Goal: Information Seeking & Learning: Learn about a topic

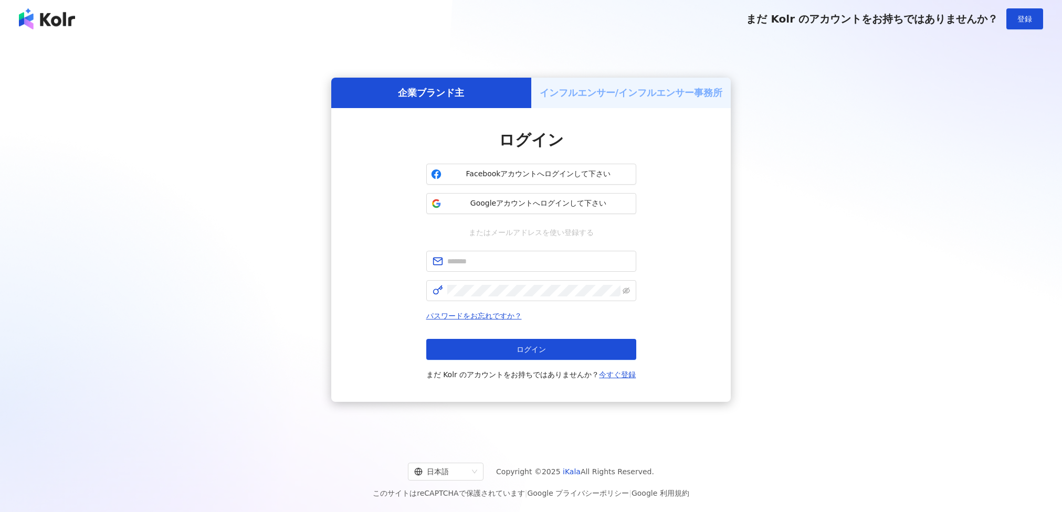
click at [594, 101] on div "インフルエンサー/インフルエンサー事務所" at bounding box center [631, 93] width 200 height 30
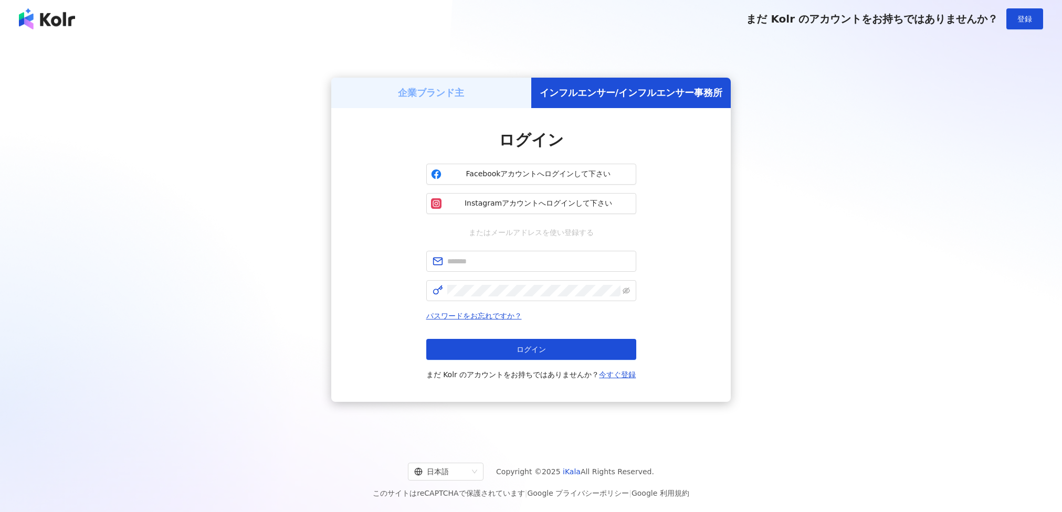
click at [478, 96] on div "企業ブランド主" at bounding box center [431, 93] width 200 height 30
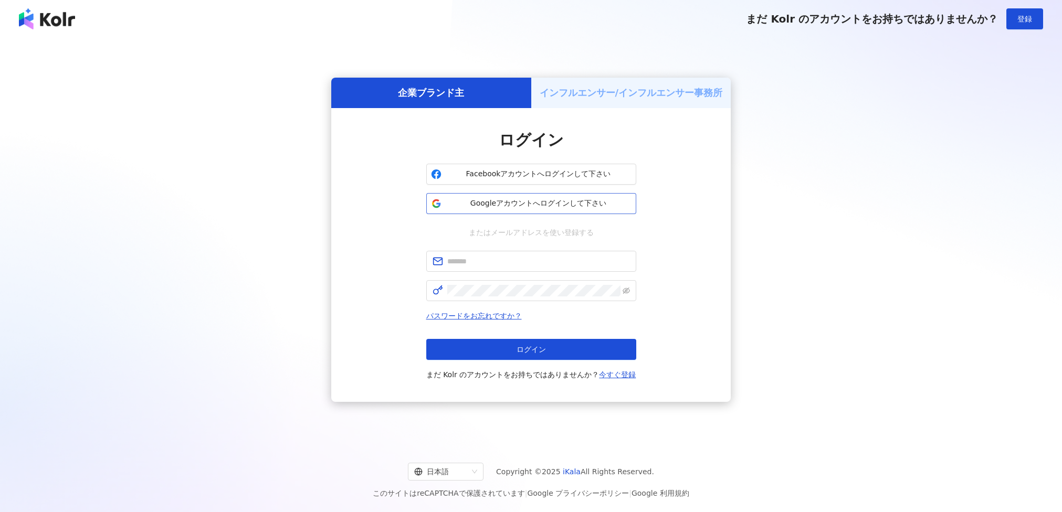
click at [532, 202] on span "Googleアカウントへログインして下さい" at bounding box center [539, 203] width 186 height 10
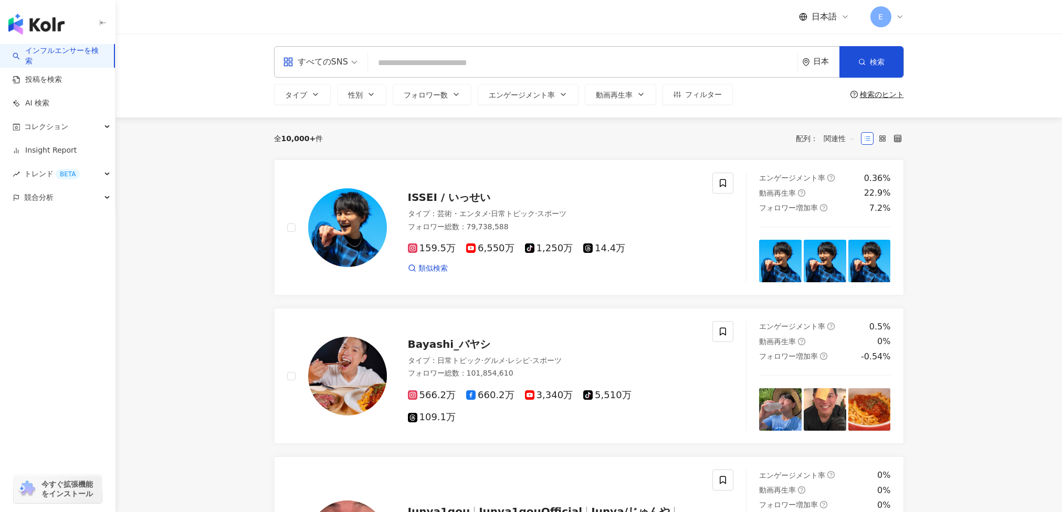
click at [338, 51] on input "search" at bounding box center [320, 55] width 75 height 17
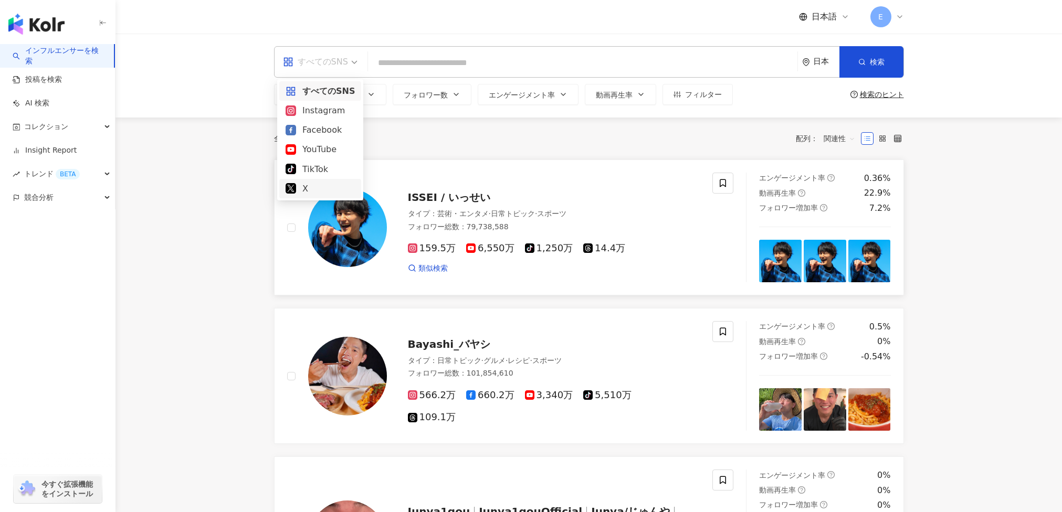
click at [326, 191] on div "X" at bounding box center [320, 188] width 69 height 13
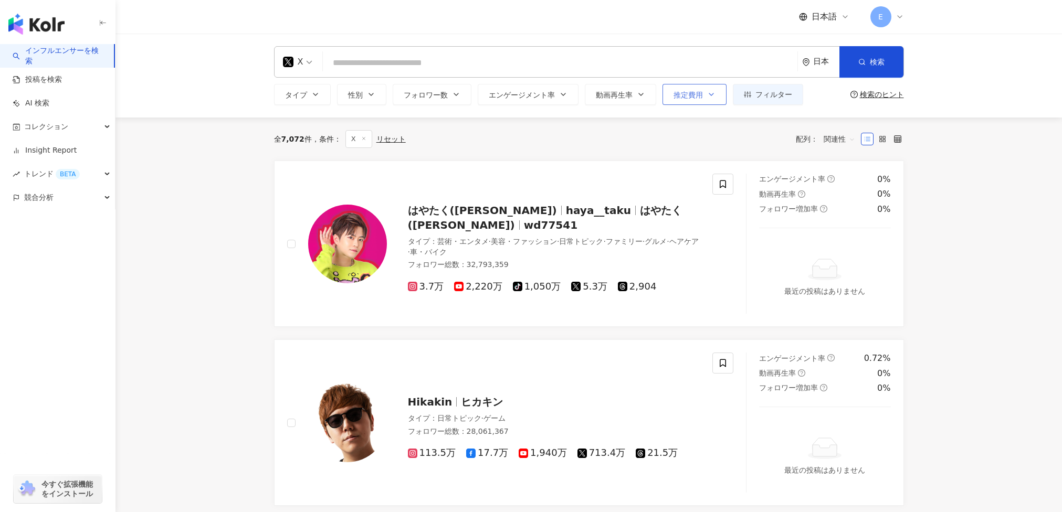
click at [704, 90] on button "推定費用" at bounding box center [695, 94] width 64 height 21
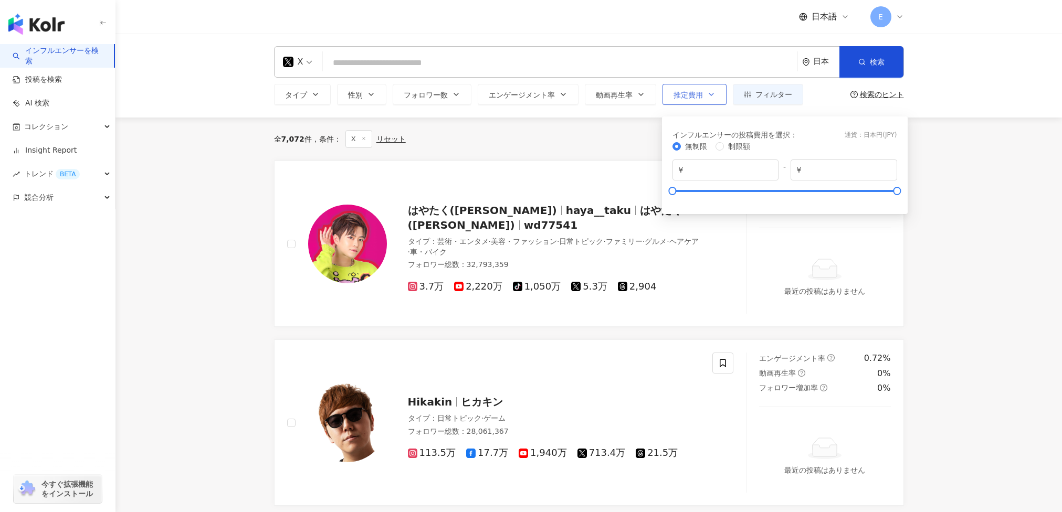
click at [698, 97] on span "推定費用" at bounding box center [688, 95] width 29 height 8
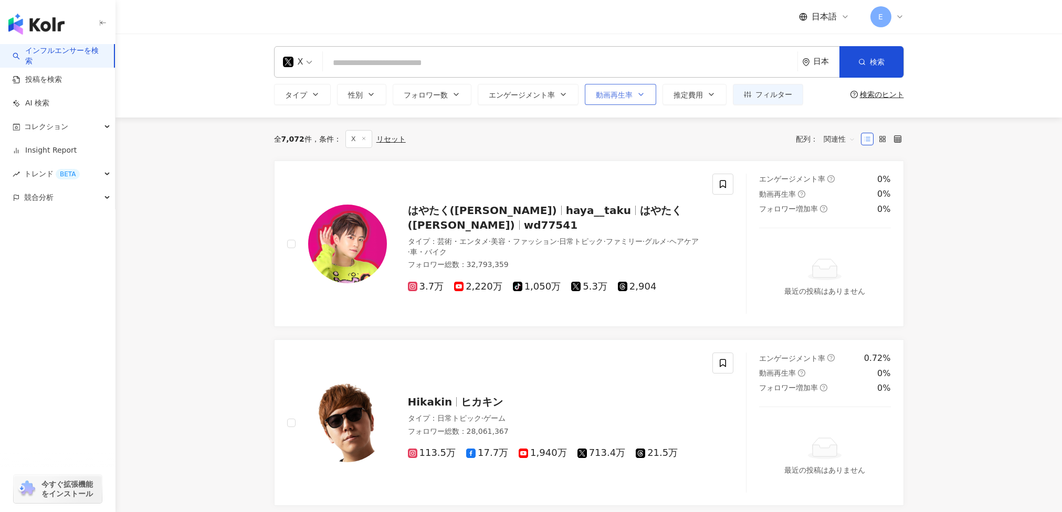
click at [617, 92] on span "動画再生率" at bounding box center [614, 95] width 37 height 8
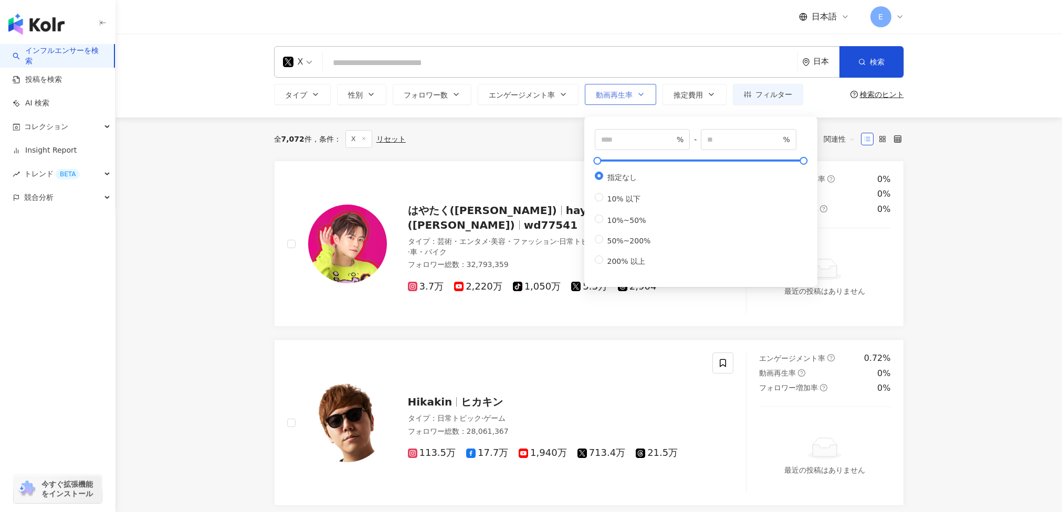
click at [620, 89] on button "動画再生率" at bounding box center [620, 94] width 71 height 21
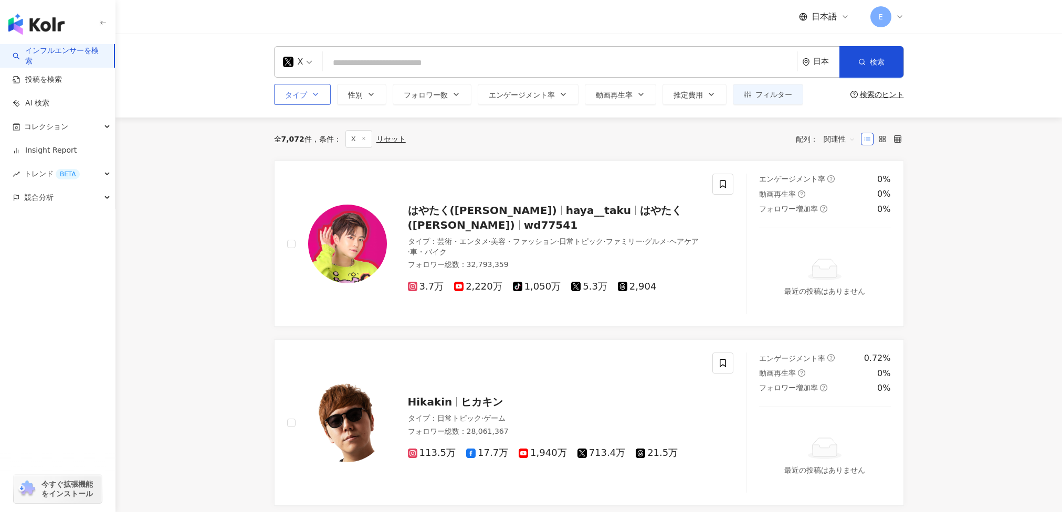
click at [298, 98] on span "タイプ" at bounding box center [296, 95] width 22 height 8
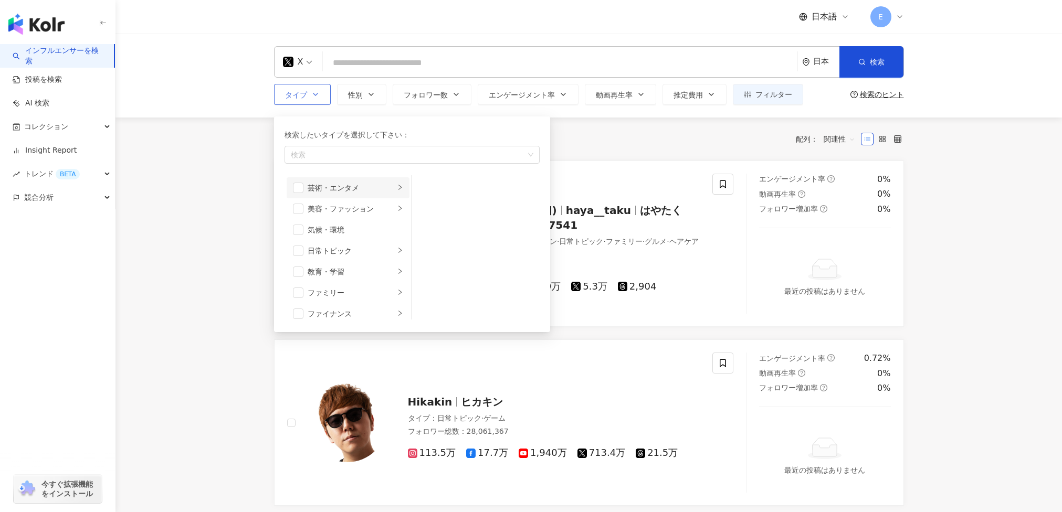
click at [377, 188] on div "芸術・エンタメ" at bounding box center [351, 188] width 87 height 12
click at [443, 229] on div "絵画" at bounding box center [483, 230] width 96 height 12
click at [713, 130] on div "全 7,072 件 条件 ： X リセット 配列： 関連性" at bounding box center [589, 139] width 630 height 18
